Goal: Task Accomplishment & Management: Complete application form

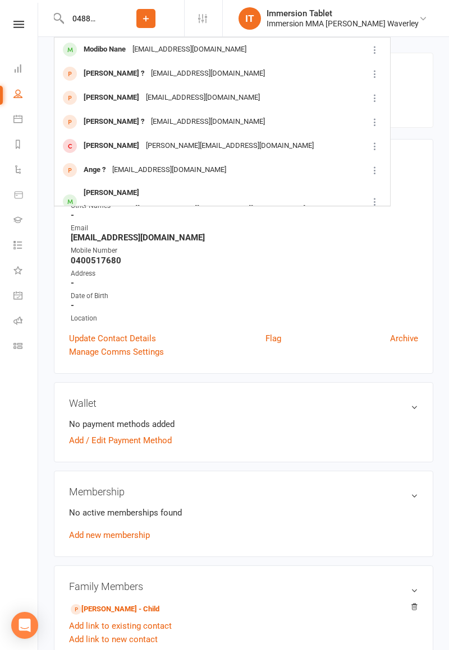
type input "0488656245"
click at [180, 50] on div "[EMAIL_ADDRESS][DOMAIN_NAME]" at bounding box center [189, 49] width 121 height 16
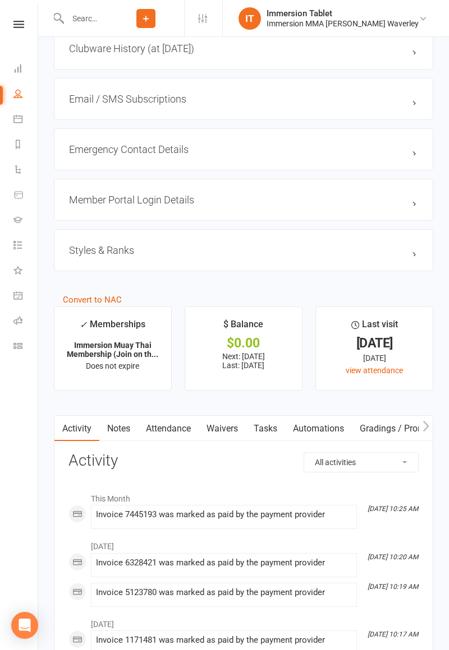
click at [232, 427] on link "Waivers" at bounding box center [222, 429] width 47 height 26
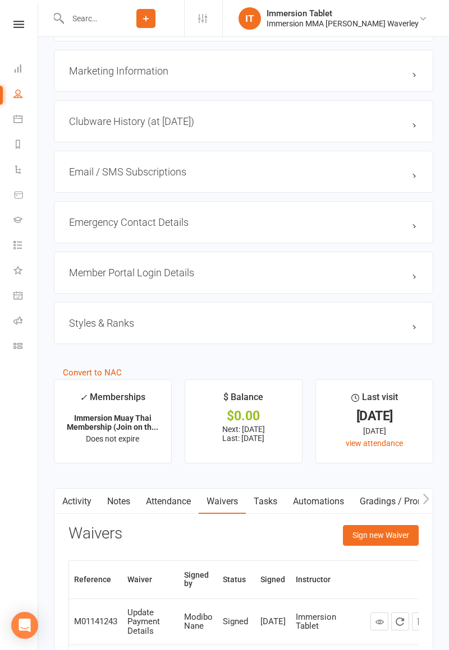
scroll to position [966, 0]
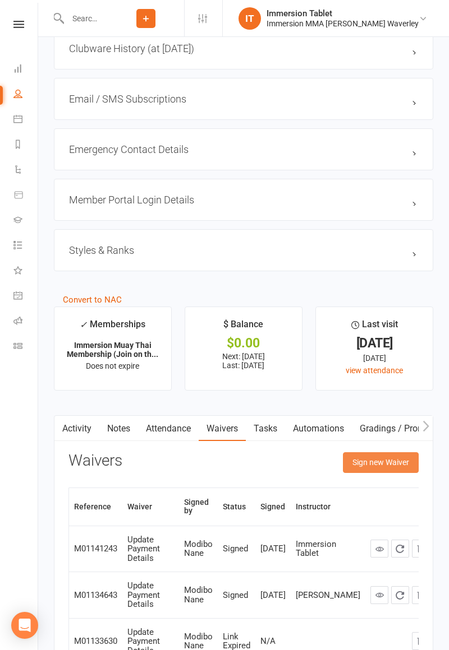
click at [379, 464] on button "Sign new Waiver" at bounding box center [381, 463] width 76 height 20
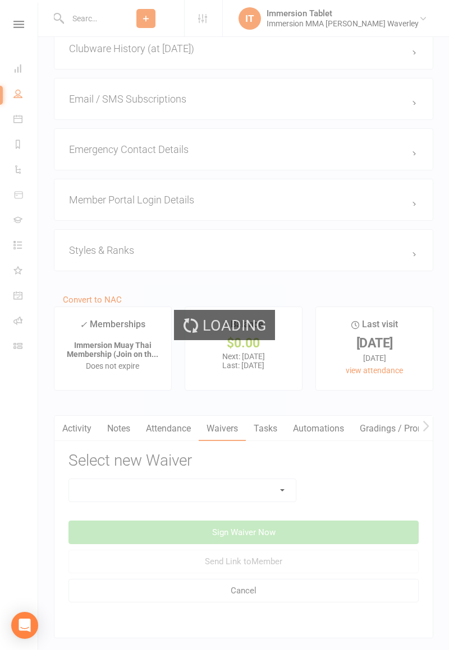
scroll to position [952, 0]
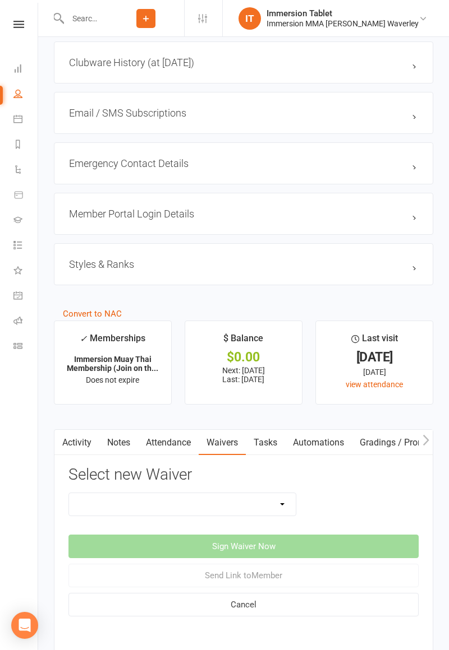
click at [236, 506] on select "Cancellation Form Immersion 10 Class Pass Form Immersion 10 Class Pass Form (Pa…" at bounding box center [182, 504] width 227 height 22
select select "10639"
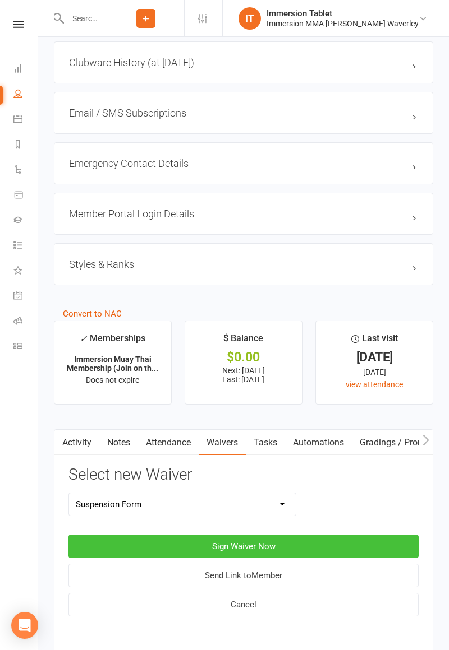
click at [274, 548] on button "Sign Waiver Now" at bounding box center [243, 547] width 350 height 24
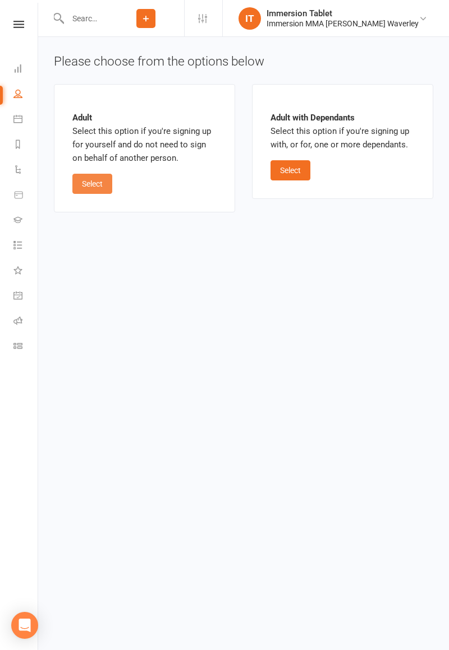
click at [92, 181] on button "Select" at bounding box center [92, 184] width 40 height 20
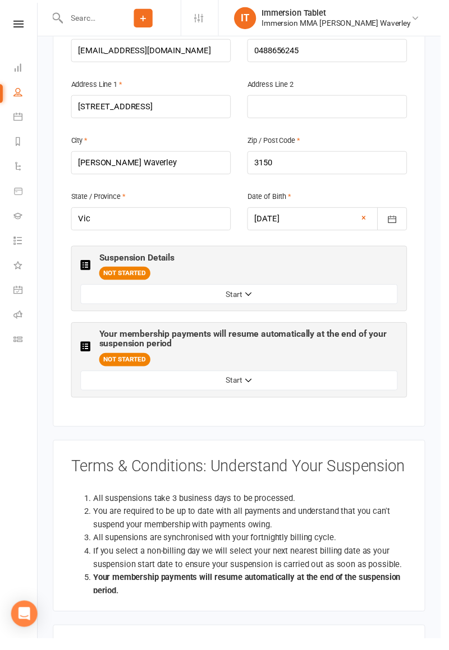
scroll to position [399, 0]
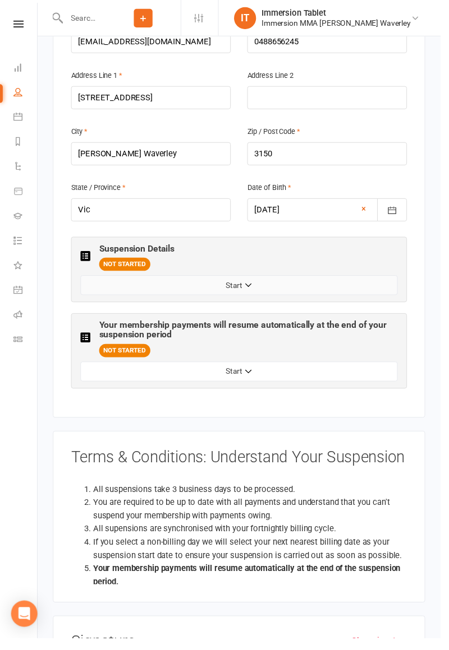
click at [298, 281] on button "Start" at bounding box center [243, 291] width 323 height 20
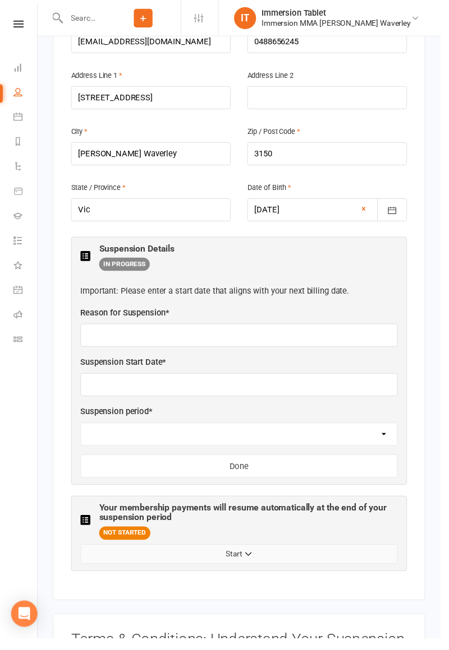
click at [260, 555] on button "Start" at bounding box center [243, 565] width 323 height 20
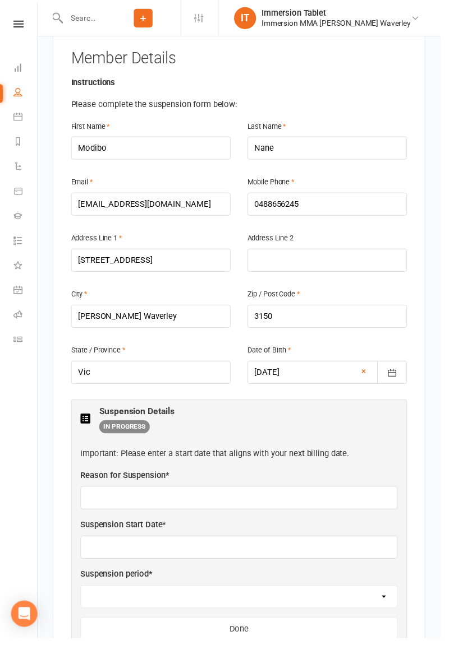
scroll to position [233, 0]
click at [184, 496] on input "text" at bounding box center [243, 508] width 323 height 24
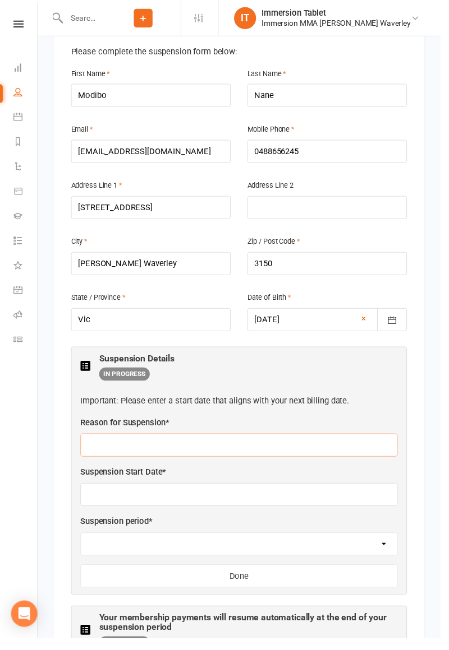
scroll to position [288, 0]
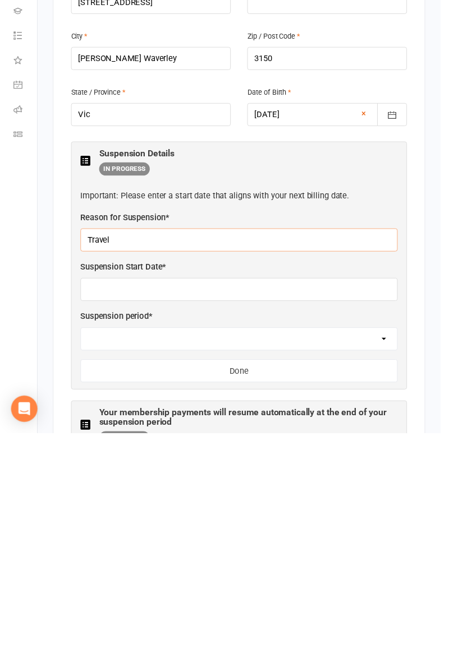
type input "Travel"
click at [237, 492] on input "text" at bounding box center [243, 504] width 323 height 24
click at [369, 525] on div "Suspension period * 2 weeks 4 weeks" at bounding box center [243, 545] width 323 height 41
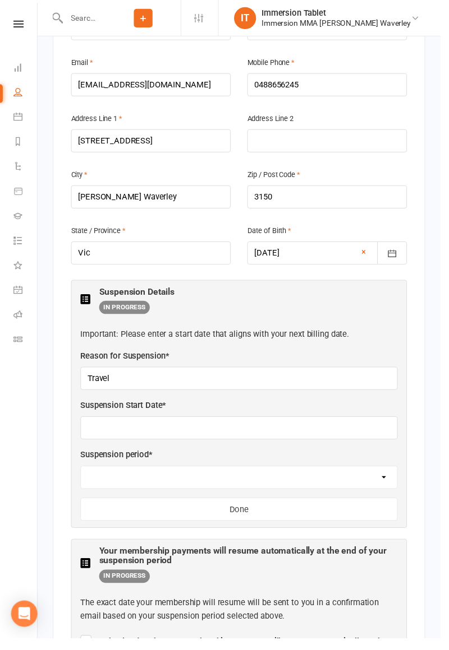
scroll to position [373, 0]
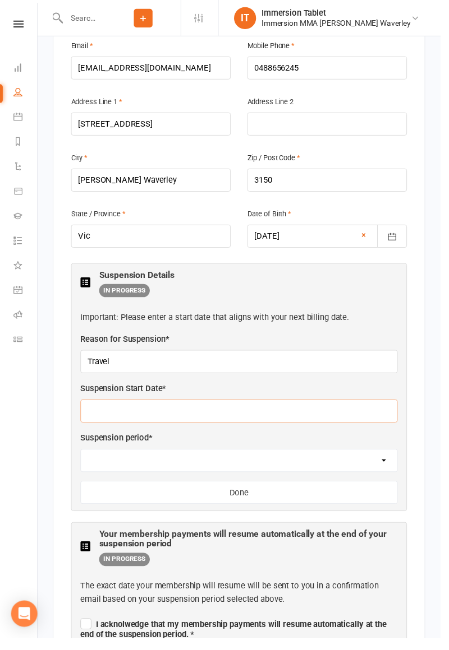
click at [212, 407] on input "text" at bounding box center [243, 419] width 323 height 24
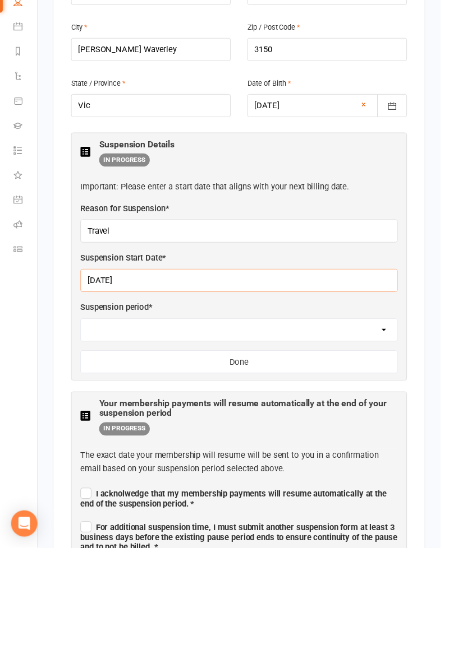
scroll to position [414, 0]
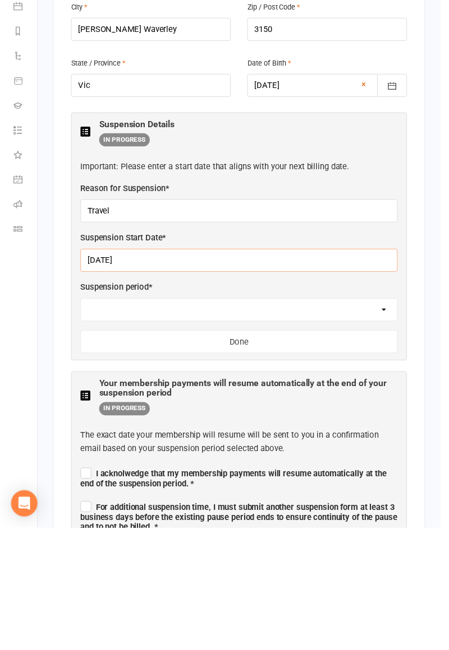
type input "[DATE]"
click at [226, 417] on select "2 weeks 4 weeks" at bounding box center [243, 428] width 322 height 22
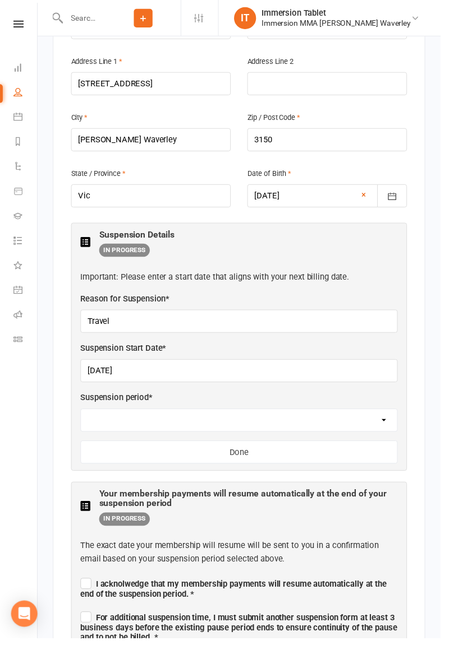
select select "4 weeks"
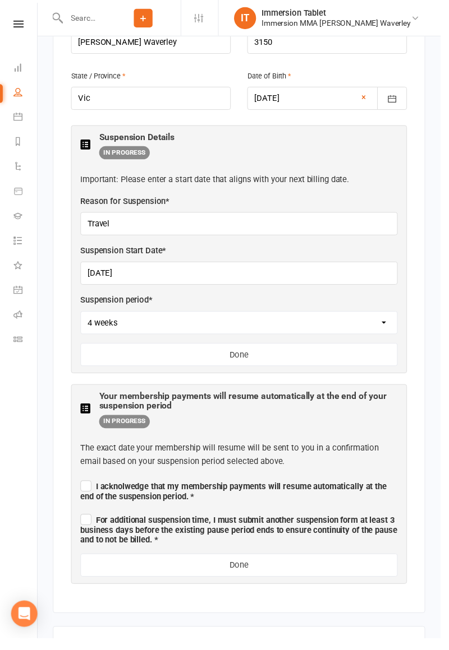
scroll to position [513, 0]
click at [86, 492] on span "I acknolwedge that my membership payments will resume automatically at the end …" at bounding box center [238, 502] width 312 height 20
click at [86, 487] on input "I acknolwedge that my membership payments will resume automatically at the end …" at bounding box center [243, 487] width 323 height 0
click at [85, 526] on span "For additional suspension time, I must submit another suspension form at least …" at bounding box center [243, 541] width 322 height 30
click at [85, 521] on input "For additional suspension time, I must submit another suspension form at least …" at bounding box center [243, 521] width 323 height 0
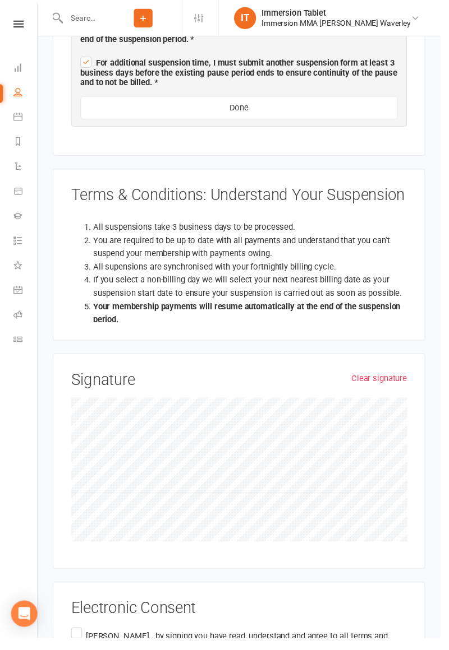
scroll to position [1018, 0]
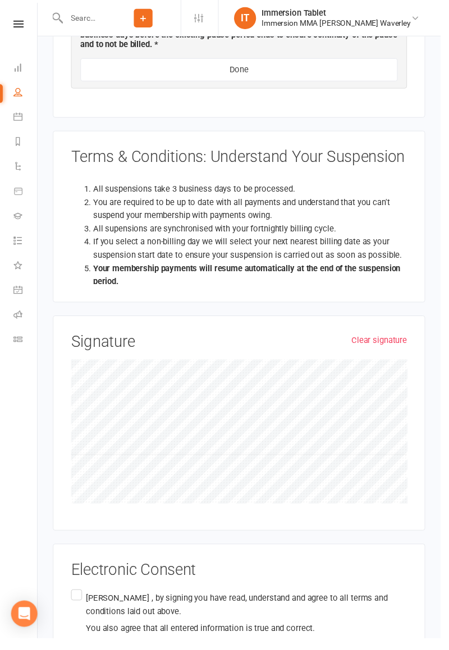
click at [75, 599] on label "[PERSON_NAME] , by signing you have read, understand and agree to all terms and…" at bounding box center [243, 625] width 342 height 53
click at [75, 599] on input "[PERSON_NAME] , by signing you have read, understand and agree to all terms and…" at bounding box center [75, 599] width 7 height 0
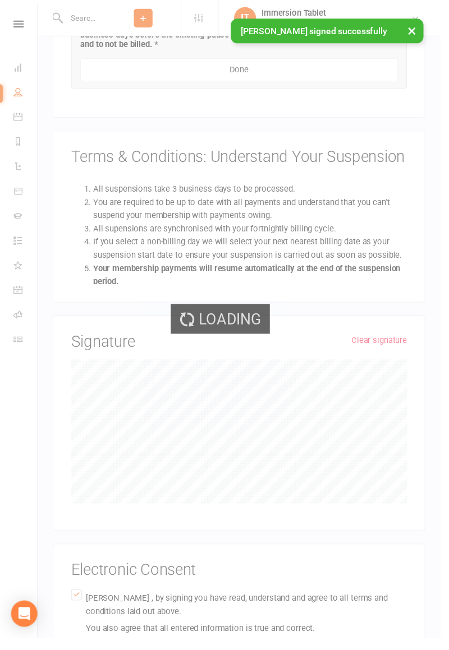
scroll to position [689, 0]
